Goal: Transaction & Acquisition: Purchase product/service

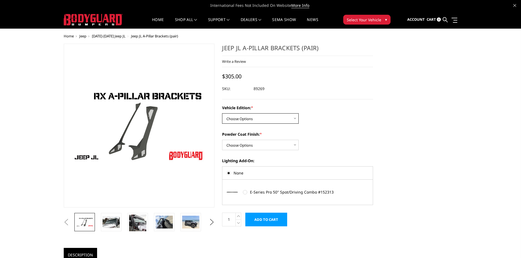
click at [267, 120] on select "Choose Options Standard Jeep Jeep 392 or Mojave Edition" at bounding box center [260, 118] width 77 height 10
select select "4162"
click at [222, 113] on select "Choose Options Standard Jeep Jeep 392 or Mojave Edition" at bounding box center [260, 118] width 77 height 10
click at [252, 146] on select "Choose Options Bare Metal Texture Black Powder Coat" at bounding box center [260, 145] width 77 height 10
select select "4161"
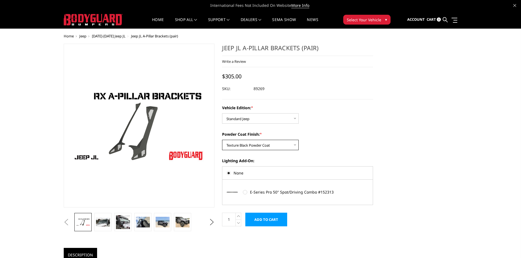
click at [222, 140] on select "Choose Options Bare Metal Texture Black Powder Coat" at bounding box center [260, 145] width 77 height 10
click at [103, 221] on img at bounding box center [103, 222] width 14 height 9
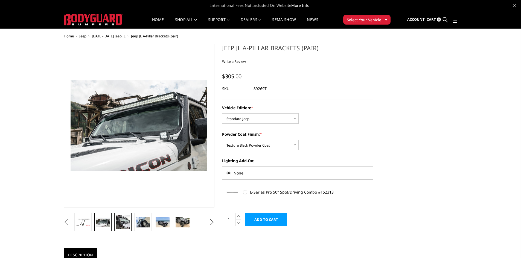
click at [119, 222] on img at bounding box center [123, 222] width 14 height 14
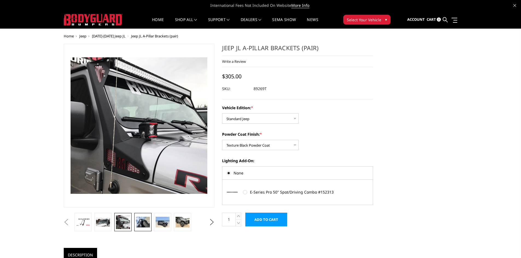
click at [143, 221] on img at bounding box center [143, 222] width 14 height 10
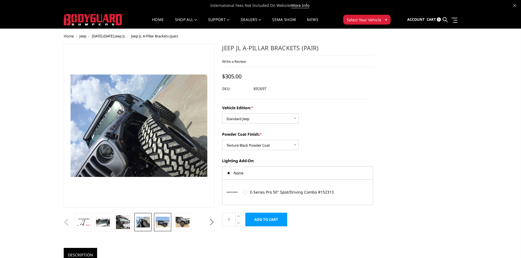
click at [163, 219] on img at bounding box center [162, 222] width 14 height 10
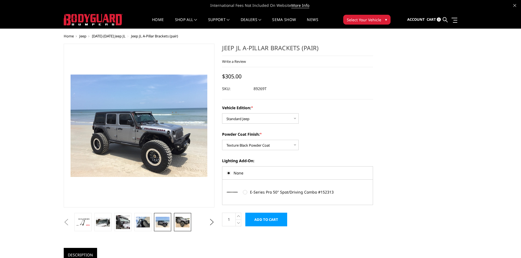
click at [180, 218] on img at bounding box center [182, 222] width 14 height 10
